Goal: Information Seeking & Learning: Compare options

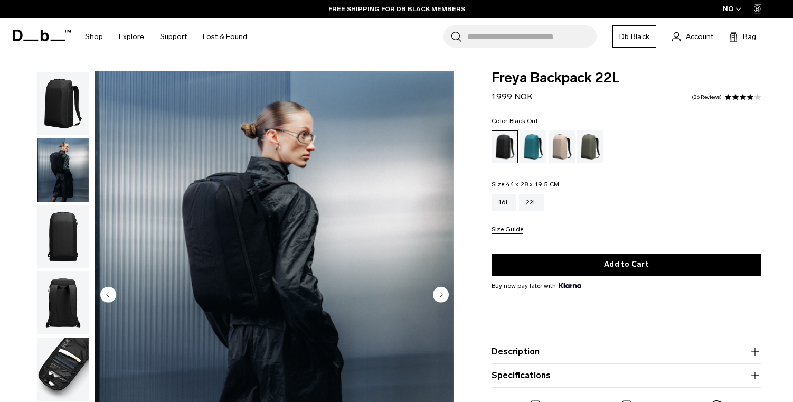
scroll to position [67, 0]
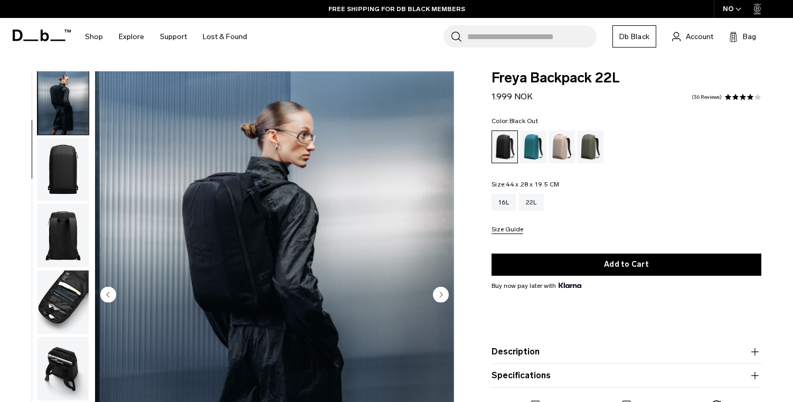
click at [54, 225] on img "button" at bounding box center [63, 235] width 51 height 63
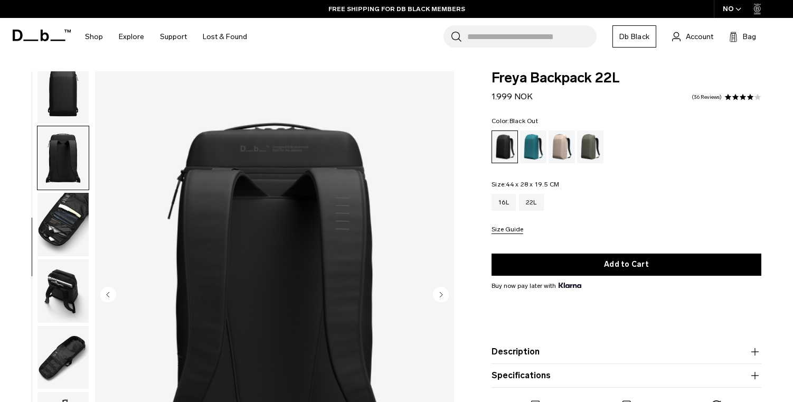
scroll to position [154, 0]
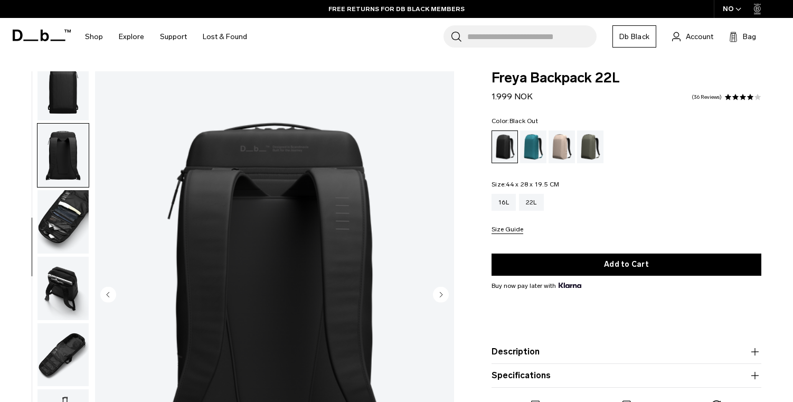
click at [61, 222] on img "button" at bounding box center [63, 221] width 51 height 63
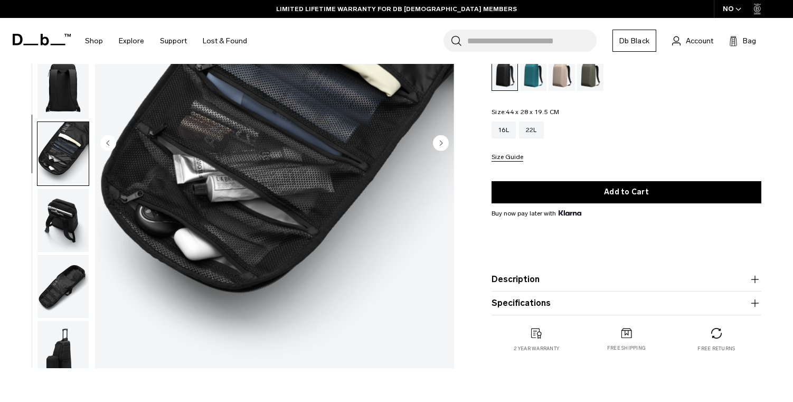
scroll to position [59, 0]
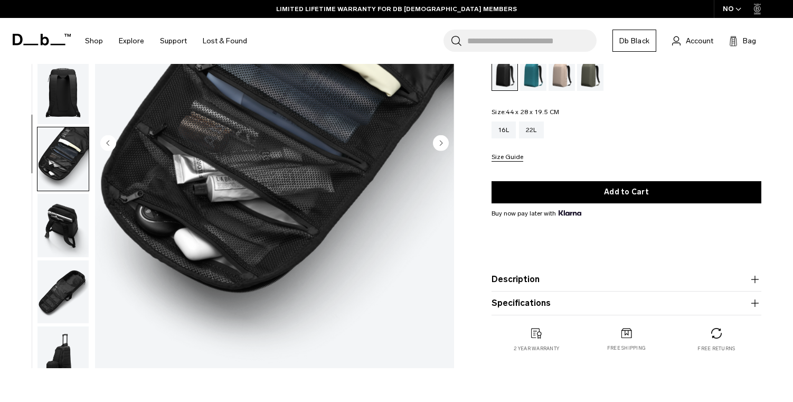
click at [56, 251] on img "button" at bounding box center [63, 225] width 51 height 63
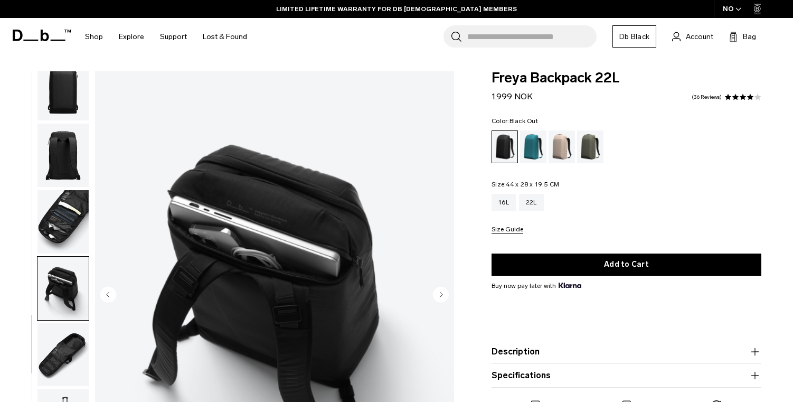
scroll to position [0, 0]
click at [67, 353] on img "button" at bounding box center [63, 354] width 51 height 63
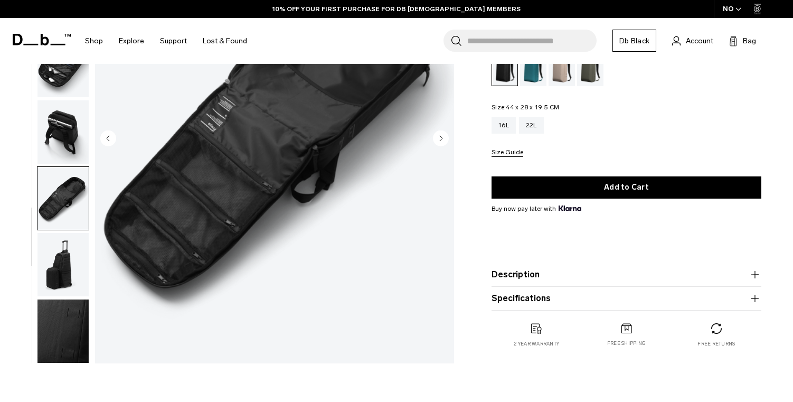
scroll to position [157, 0]
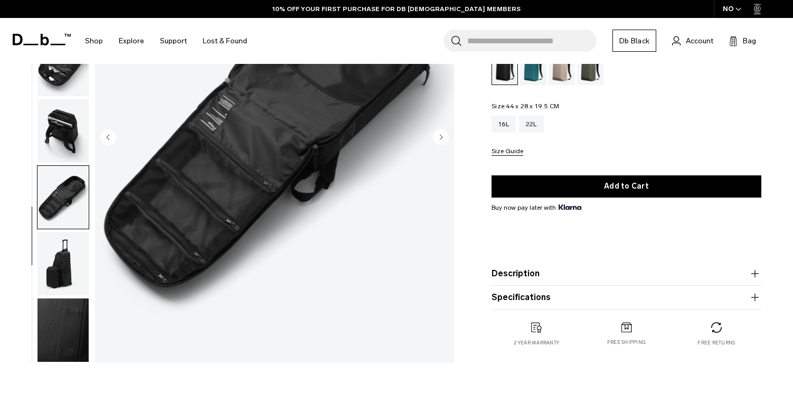
click at [66, 272] on img "button" at bounding box center [63, 263] width 51 height 63
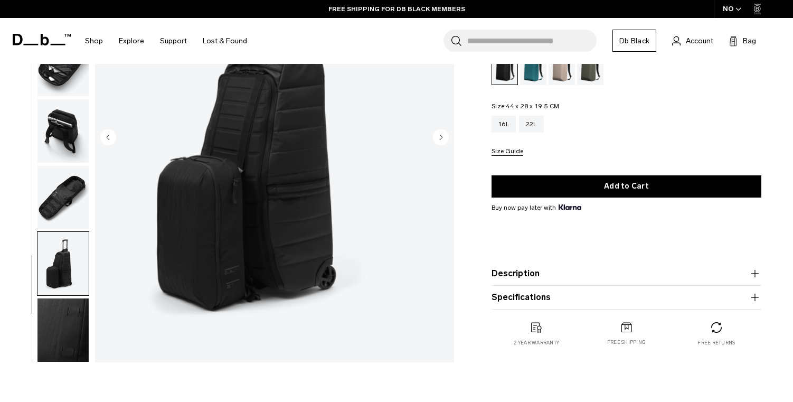
click at [68, 300] on img "button" at bounding box center [63, 329] width 51 height 63
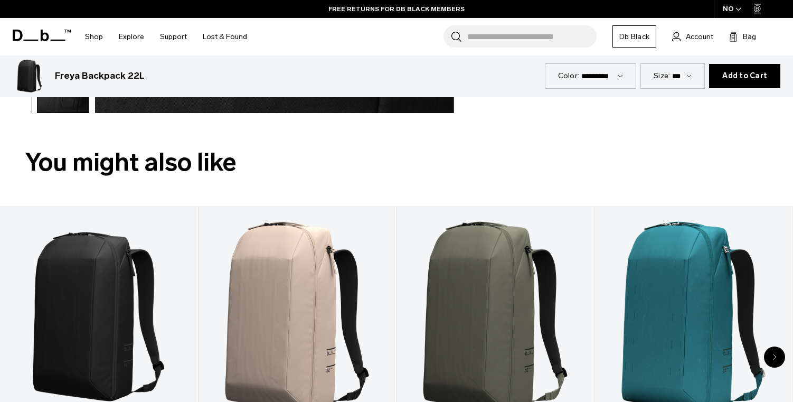
scroll to position [387, 0]
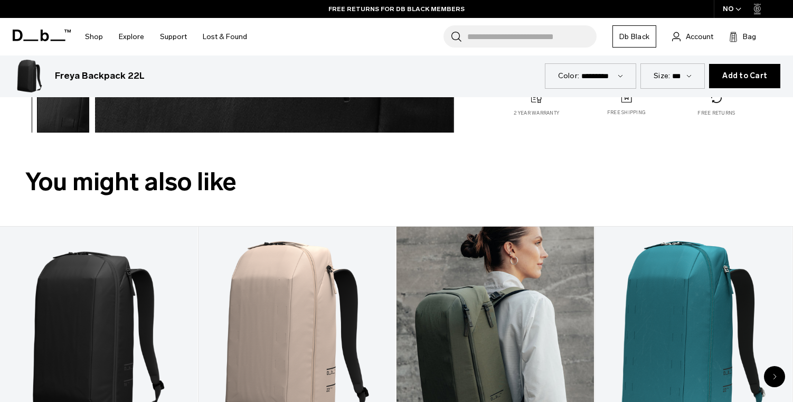
click at [455, 321] on link "Freya Backpack 22L" at bounding box center [496, 336] width 198 height 219
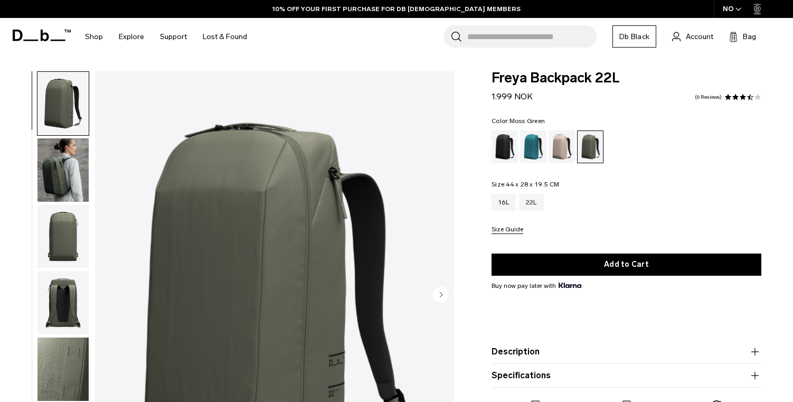
click at [54, 232] on img "button" at bounding box center [63, 236] width 51 height 63
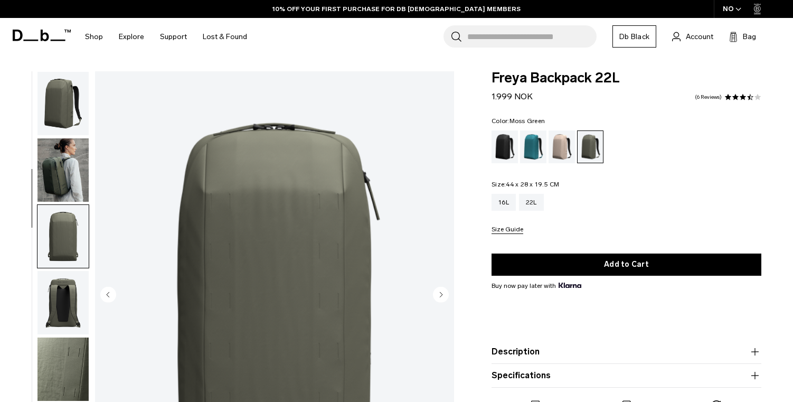
scroll to position [135, 0]
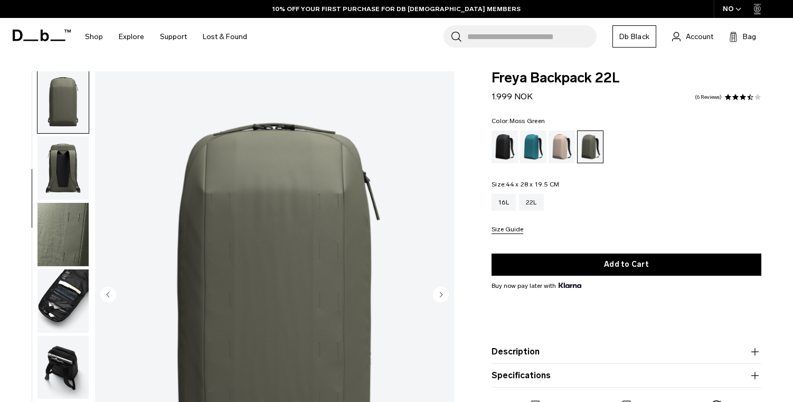
click at [60, 236] on img "button" at bounding box center [63, 234] width 51 height 63
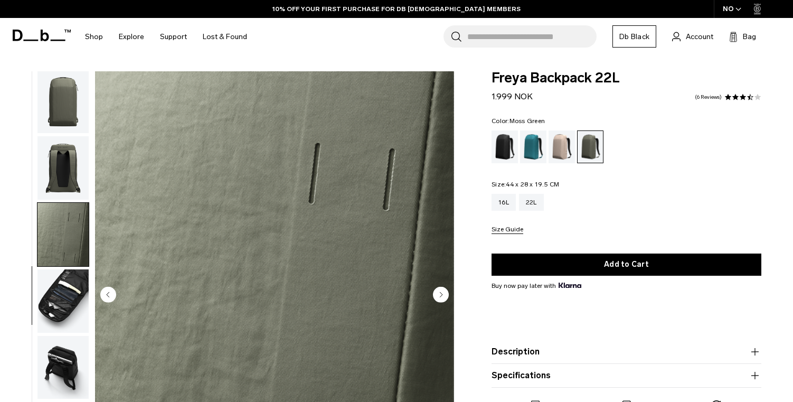
scroll to position [154, 0]
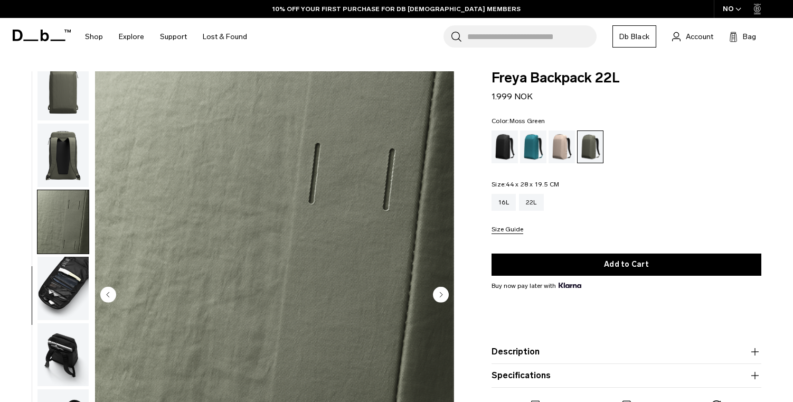
click at [56, 264] on img "button" at bounding box center [63, 288] width 51 height 63
